Goal: Task Accomplishment & Management: Manage account settings

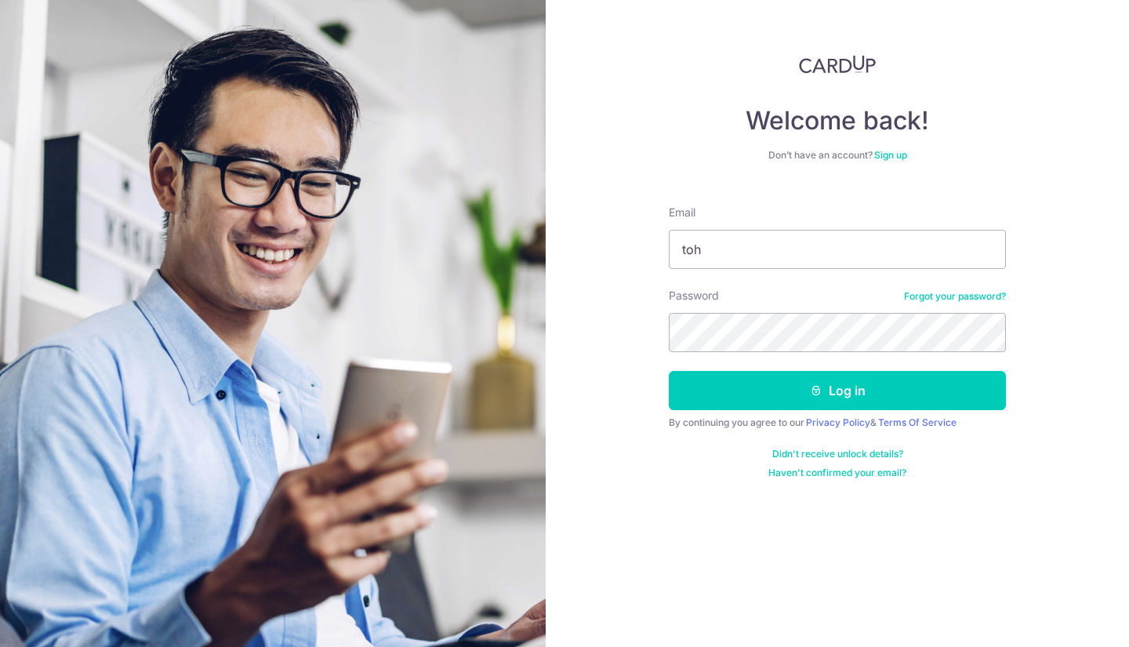
type input "[EMAIL_ADDRESS][DOMAIN_NAME]"
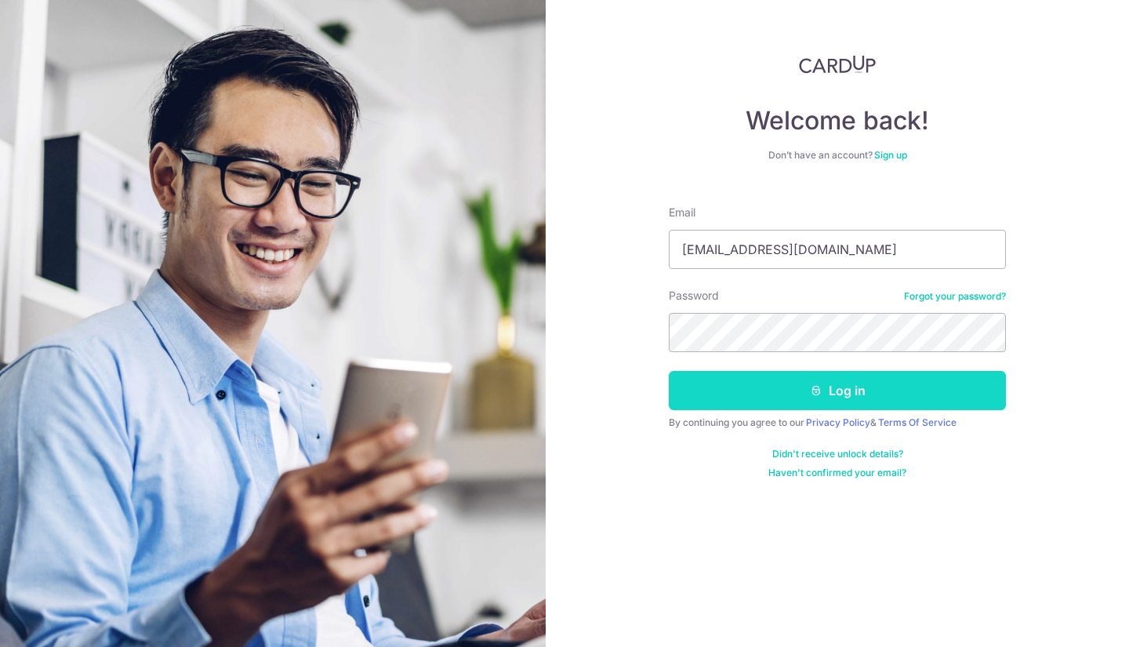
click at [867, 404] on button "Log in" at bounding box center [837, 390] width 337 height 39
